Goal: Transaction & Acquisition: Subscribe to service/newsletter

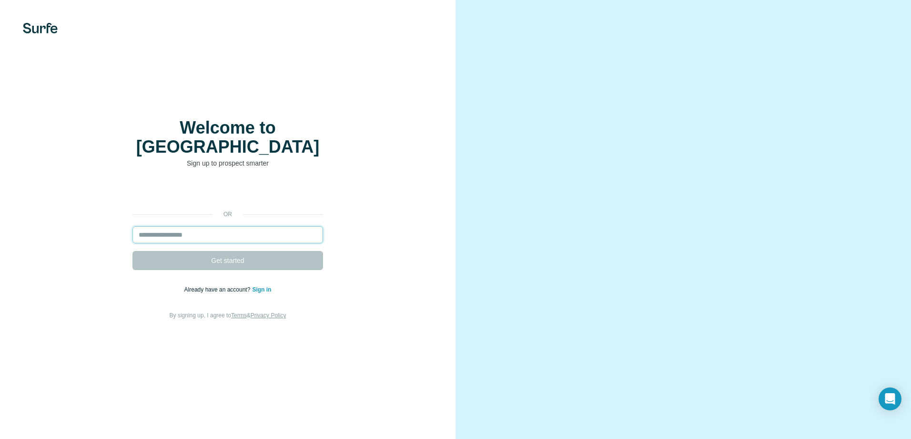
click at [230, 226] on input "email" at bounding box center [228, 234] width 191 height 17
type input "**********"
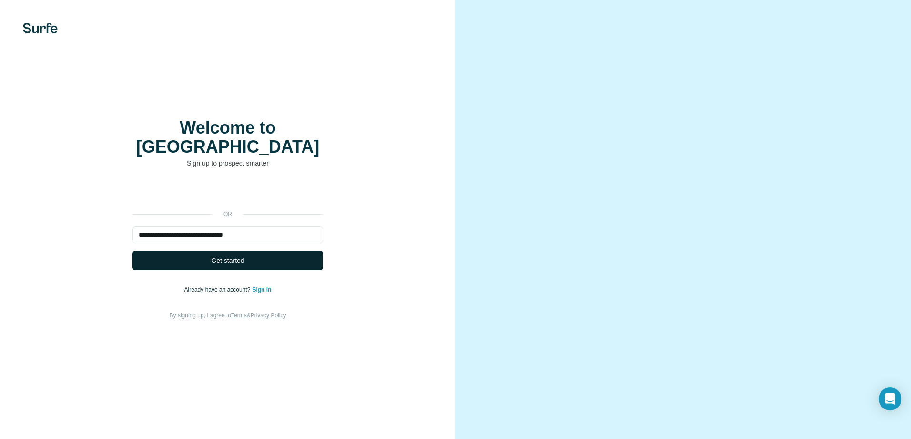
click at [222, 255] on span "Get started" at bounding box center [227, 260] width 33 height 10
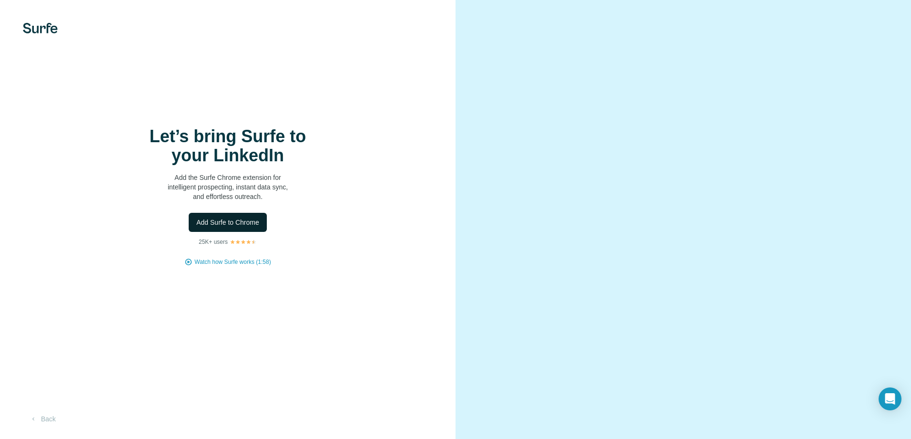
click at [225, 221] on span "Add Surfe to Chrome" at bounding box center [227, 222] width 63 height 10
click at [226, 220] on span "Add Surfe to Chrome" at bounding box center [227, 222] width 63 height 10
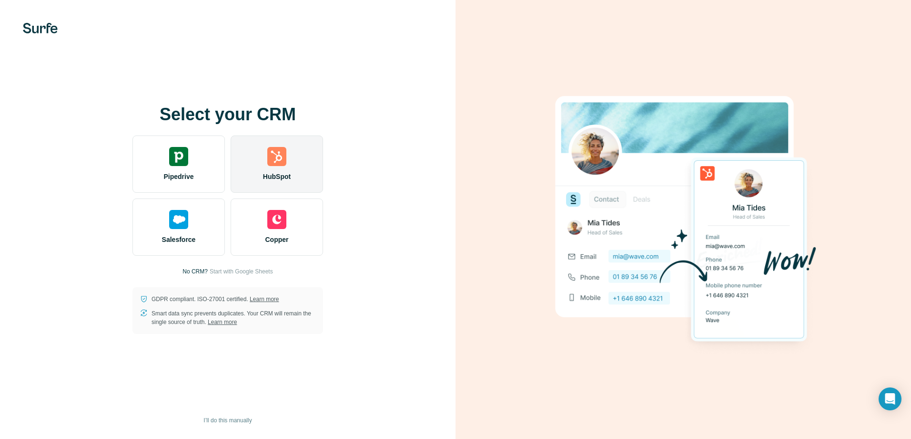
click at [279, 163] on img at bounding box center [276, 156] width 19 height 19
